Goal: Task Accomplishment & Management: Manage account settings

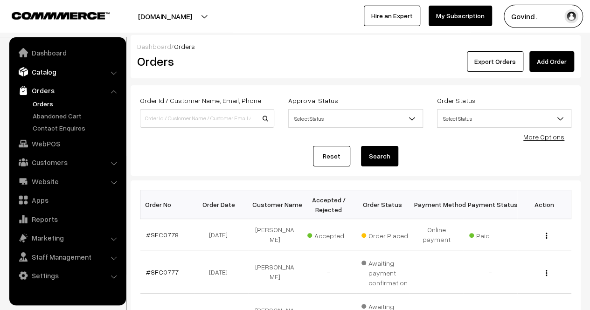
click at [60, 78] on link "Catalog" at bounding box center [67, 71] width 111 height 17
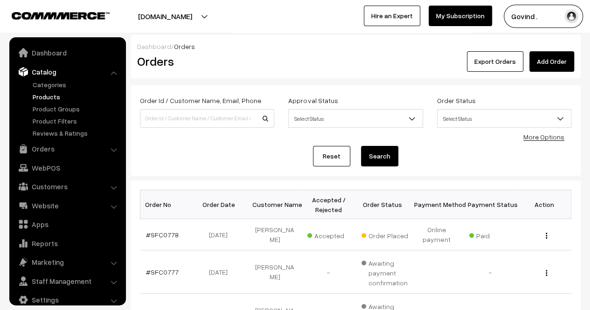
click at [53, 98] on link "Products" at bounding box center [76, 97] width 92 height 10
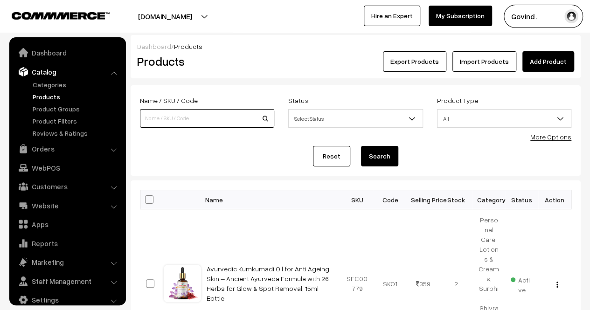
scroll to position [12, 0]
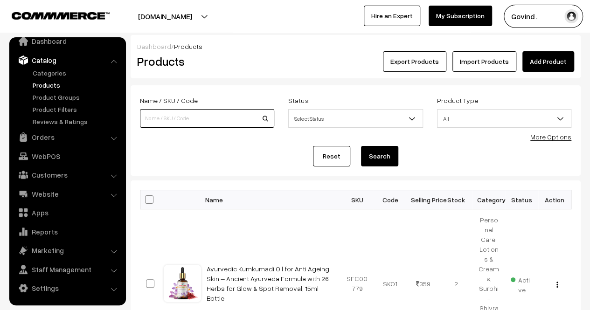
drag, startPoint x: 0, startPoint y: 0, endPoint x: 166, endPoint y: 116, distance: 202.7
click at [166, 116] on input at bounding box center [207, 118] width 134 height 19
type input "ganesh'"
click at [361, 146] on button "Search" at bounding box center [379, 156] width 37 height 21
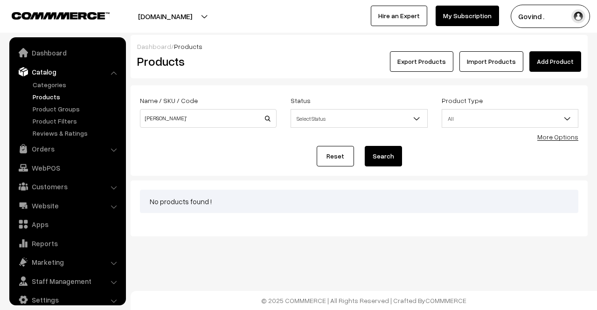
scroll to position [12, 0]
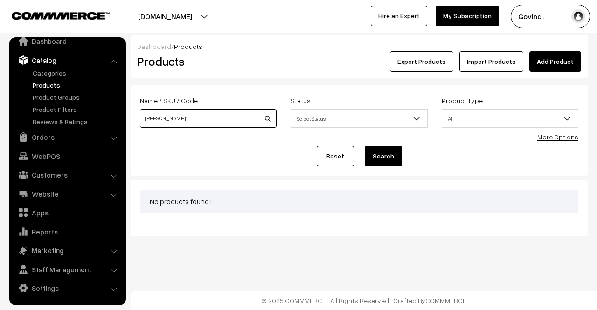
click at [173, 116] on input "ganesh'" at bounding box center [208, 118] width 137 height 19
type input "ganesh"
click at [365, 146] on button "Search" at bounding box center [383, 156] width 37 height 21
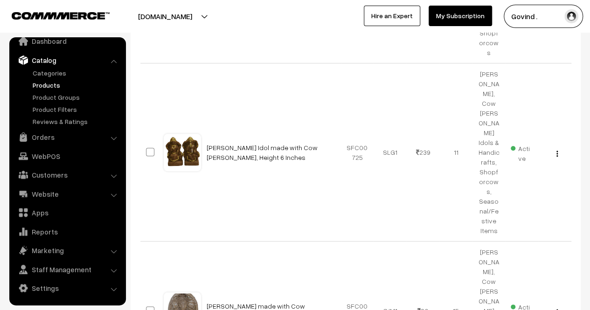
scroll to position [339, 0]
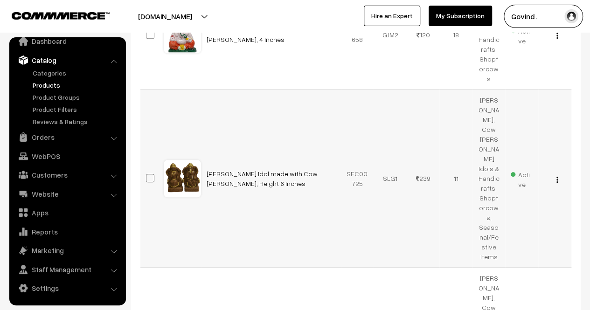
click at [558, 177] on img "button" at bounding box center [557, 180] width 1 height 6
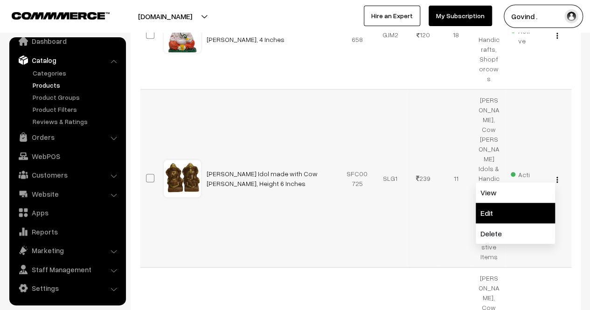
click at [512, 203] on link "Edit" at bounding box center [515, 213] width 79 height 21
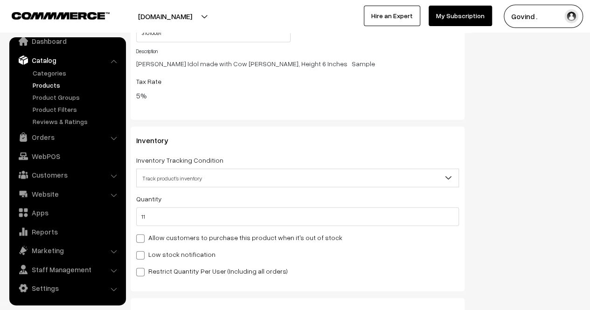
scroll to position [1104, 0]
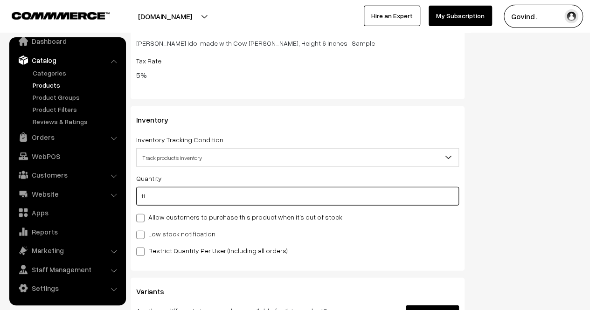
click at [266, 197] on input "11" at bounding box center [297, 196] width 323 height 19
type input "1"
type input "12"
type input "0"
type input "5"
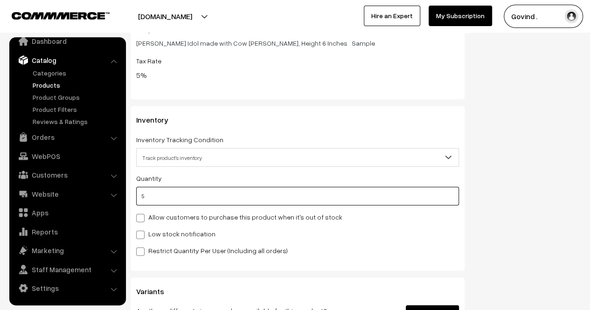
type input "16"
type input "50"
type input "61"
type input "50"
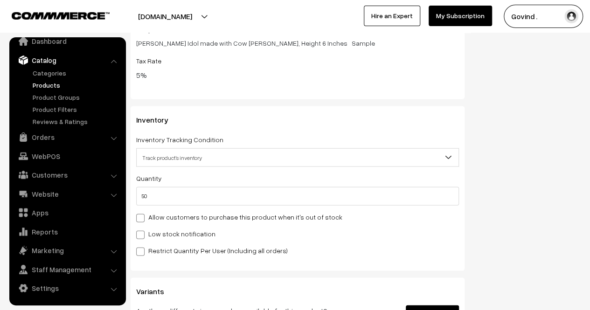
scroll to position [0, 0]
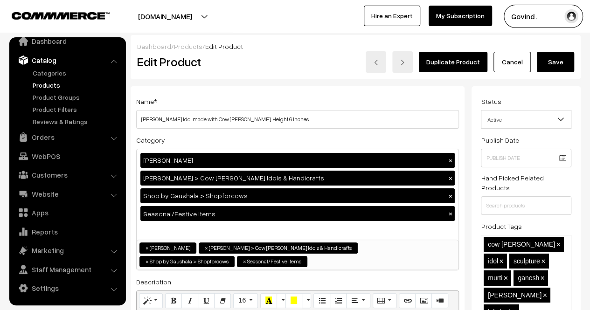
click at [560, 57] on button "Save" at bounding box center [555, 62] width 37 height 21
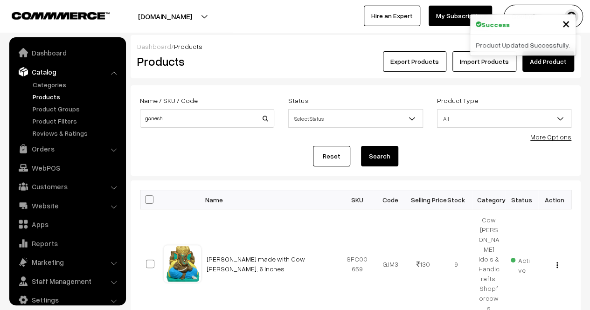
scroll to position [12, 0]
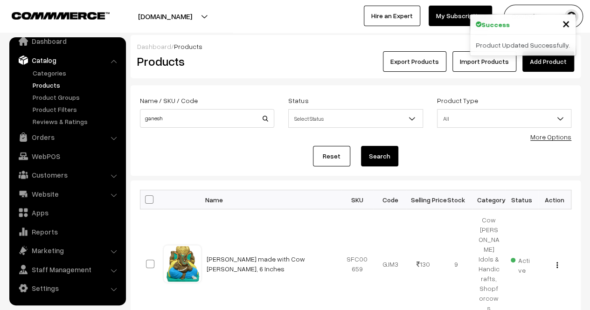
click at [45, 50] on ul "Dashboard Catalog" at bounding box center [67, 171] width 117 height 268
click at [46, 47] on link "Dashboard" at bounding box center [67, 41] width 111 height 17
